Goal: Navigation & Orientation: Find specific page/section

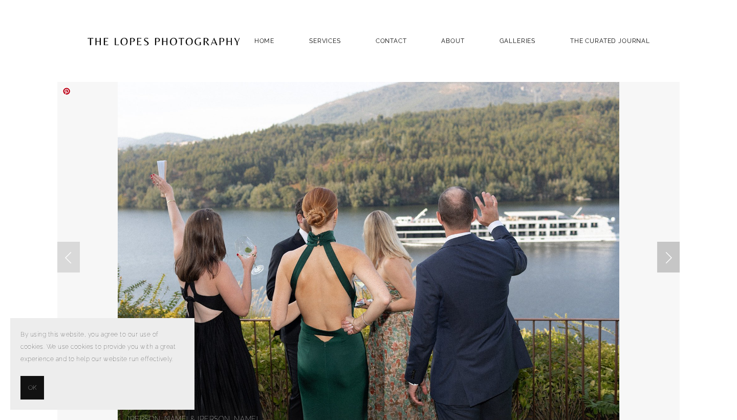
click at [664, 263] on link "Next Slide" at bounding box center [668, 257] width 23 height 31
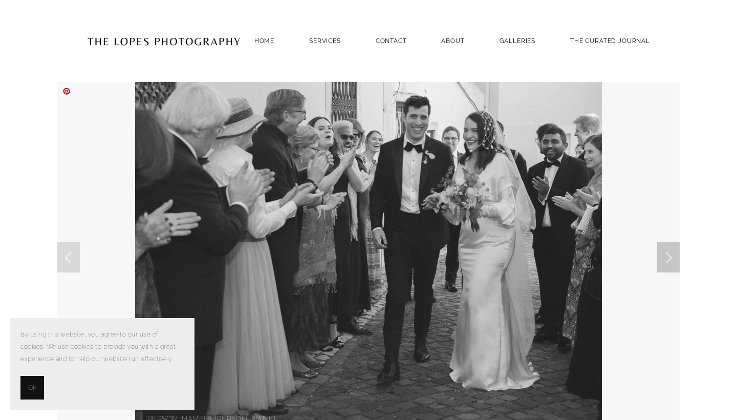
click at [664, 264] on link "Next Slide" at bounding box center [668, 257] width 23 height 31
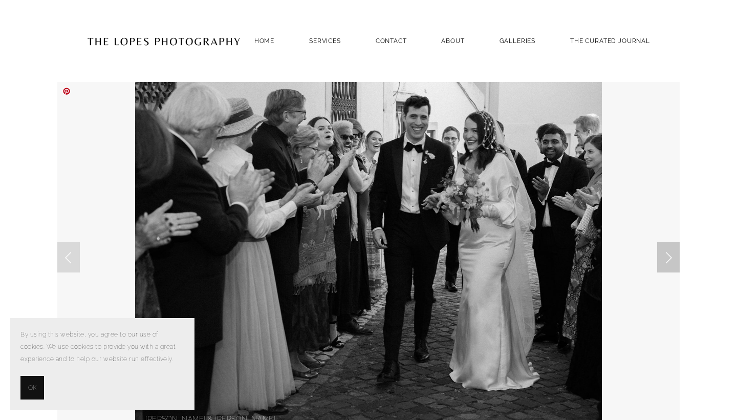
click at [664, 264] on link "Next Slide" at bounding box center [668, 257] width 23 height 31
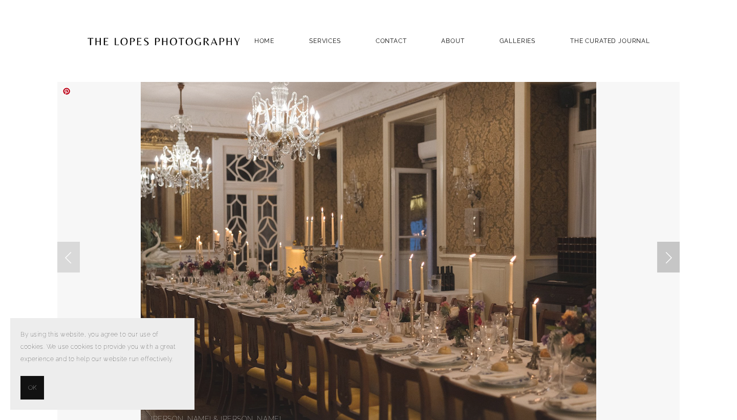
click at [664, 264] on link "Next Slide" at bounding box center [668, 257] width 23 height 31
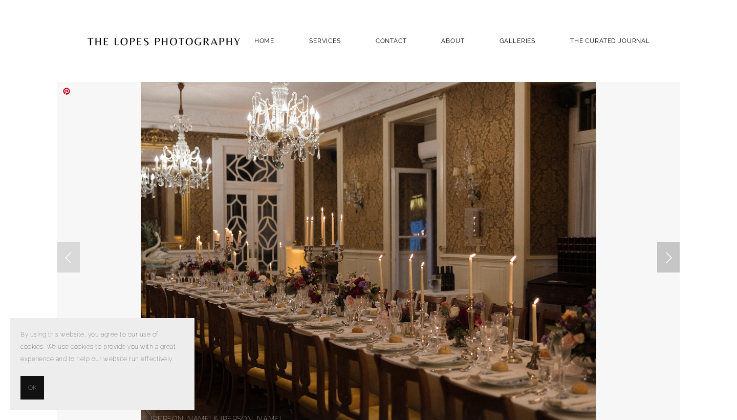
click at [664, 264] on link "Next Slide" at bounding box center [668, 257] width 23 height 31
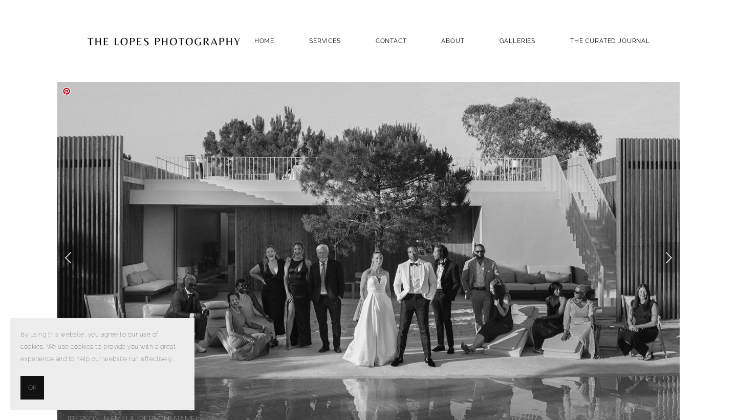
click at [667, 257] on link "Next Slide" at bounding box center [668, 257] width 23 height 31
click at [667, 263] on link "Next Slide" at bounding box center [668, 257] width 23 height 31
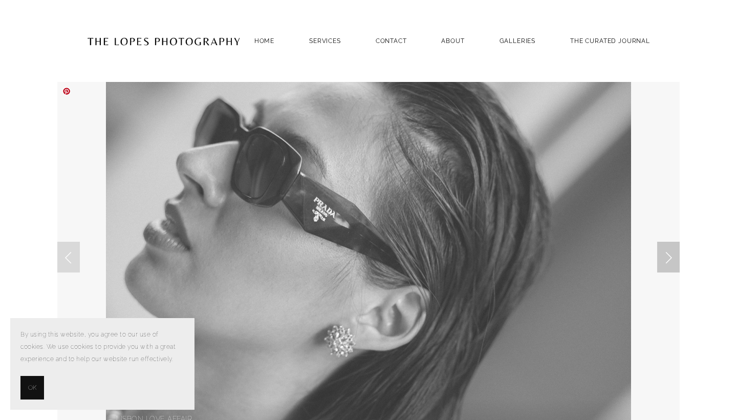
click at [668, 260] on link "Next Slide" at bounding box center [668, 257] width 23 height 31
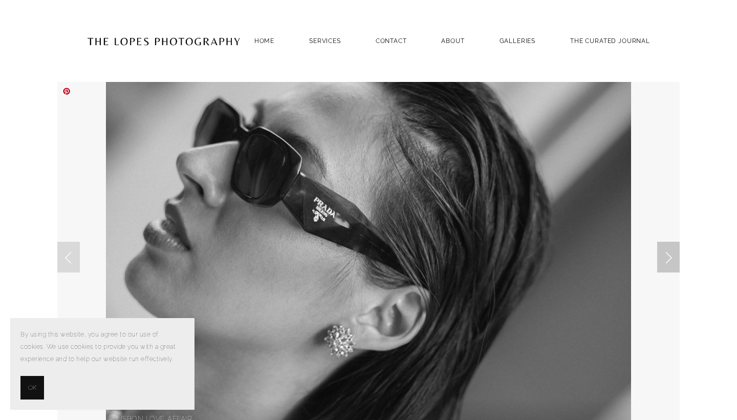
click at [668, 260] on link "Next Slide" at bounding box center [668, 257] width 23 height 31
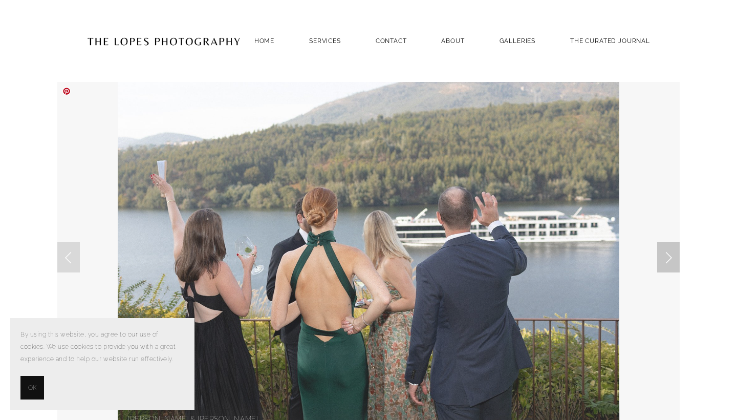
click at [668, 260] on link "Next Slide" at bounding box center [668, 257] width 23 height 31
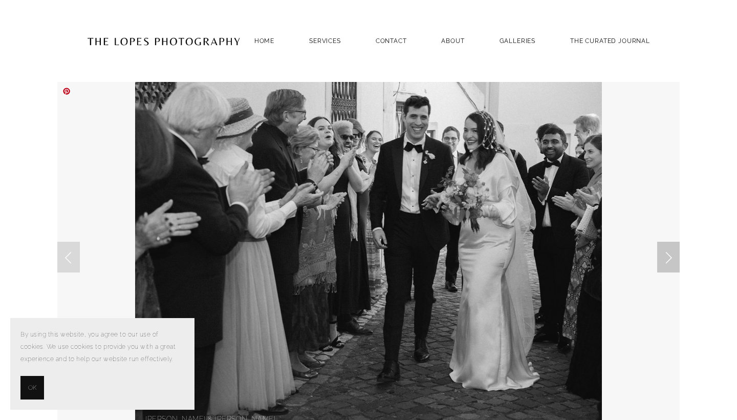
click at [668, 260] on link "Next Slide" at bounding box center [668, 257] width 23 height 31
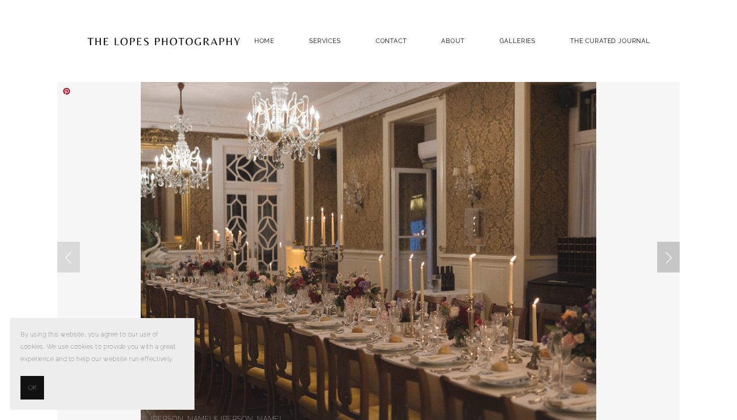
click at [668, 260] on link "Next Slide" at bounding box center [668, 257] width 23 height 31
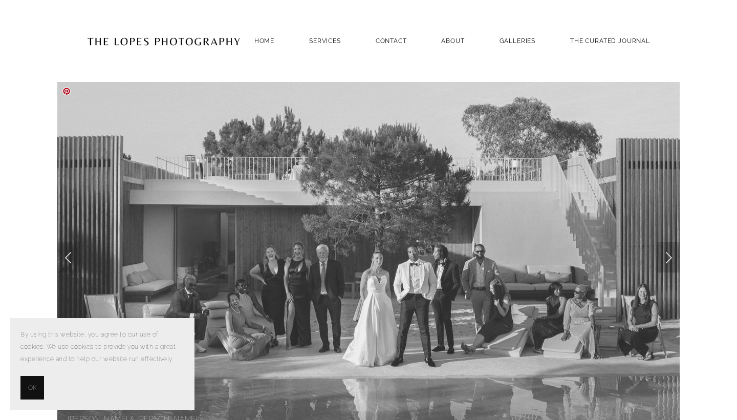
click at [668, 260] on link "Next Slide" at bounding box center [668, 257] width 23 height 31
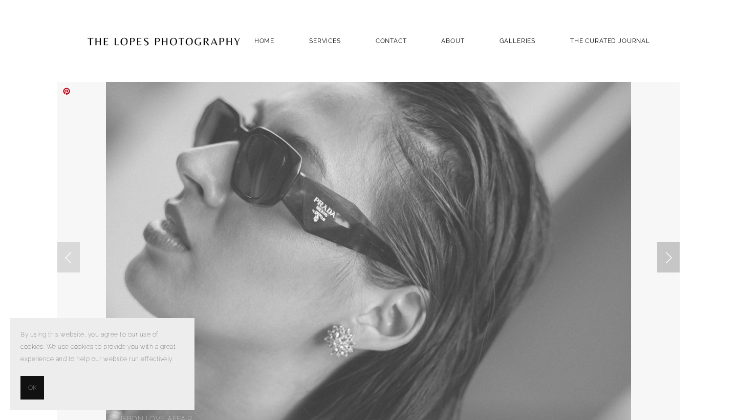
click at [668, 260] on link "Next Slide" at bounding box center [668, 257] width 23 height 31
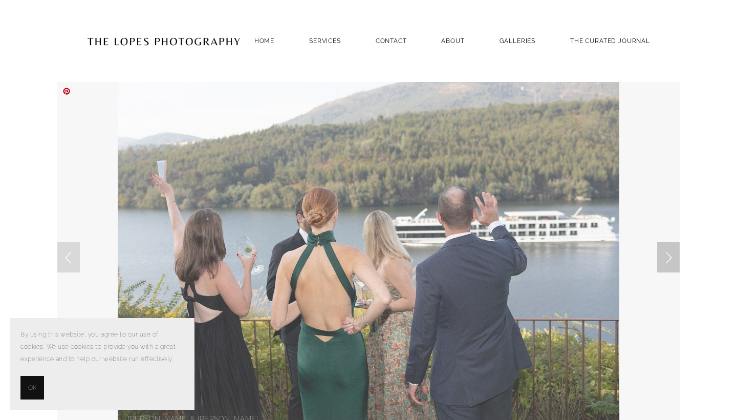
click at [668, 260] on link "Next Slide" at bounding box center [668, 257] width 23 height 31
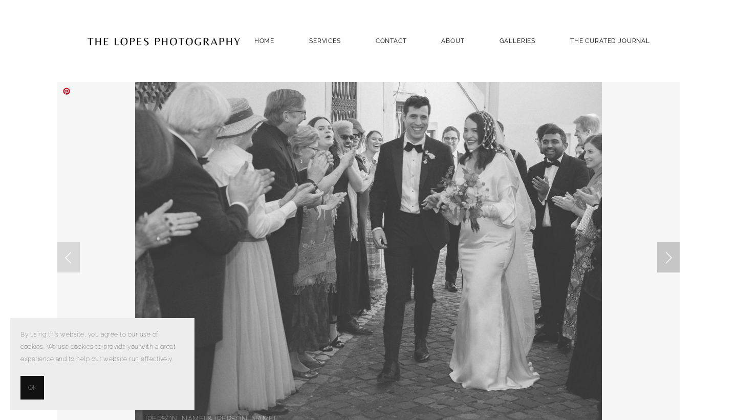
click at [668, 260] on link "Next Slide" at bounding box center [668, 257] width 23 height 31
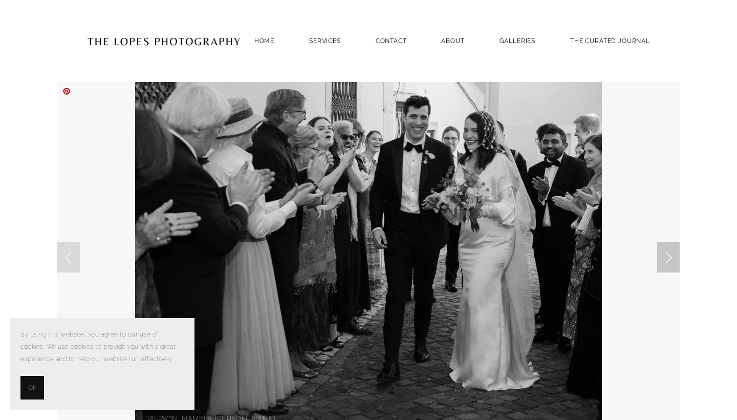
click at [668, 260] on link "Next Slide" at bounding box center [668, 257] width 23 height 31
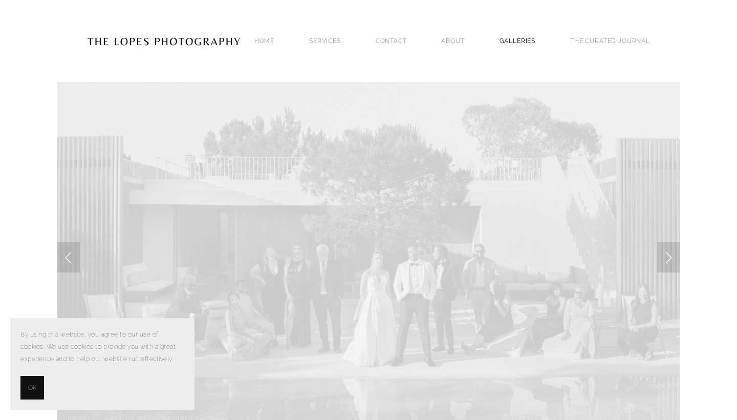
click at [522, 39] on link "GALLERIES" at bounding box center [518, 41] width 36 height 14
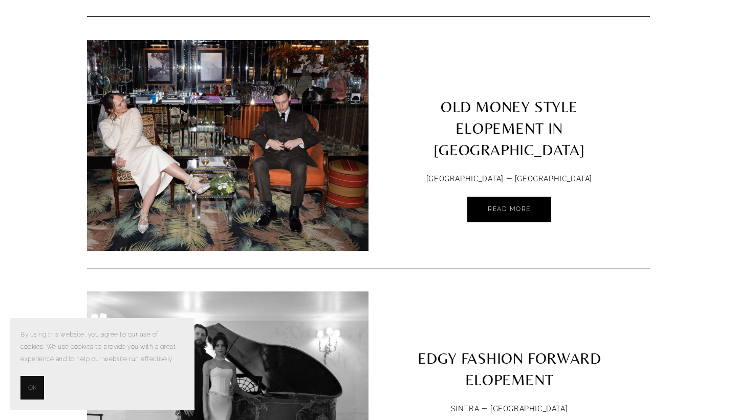
scroll to position [2246, 0]
